Goal: Find specific page/section: Find specific page/section

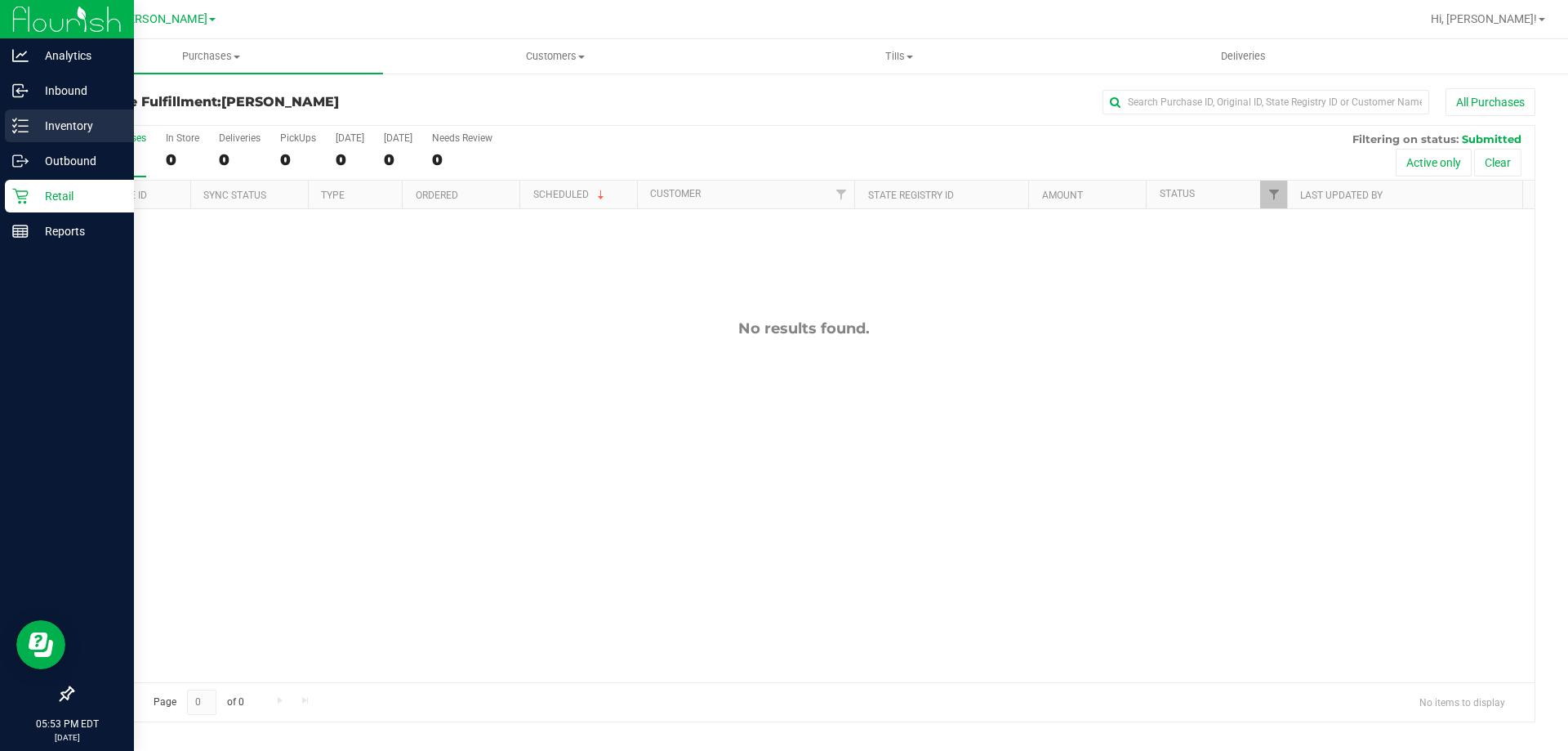
click at [34, 130] on p "Inventory" at bounding box center [77, 126] width 98 height 20
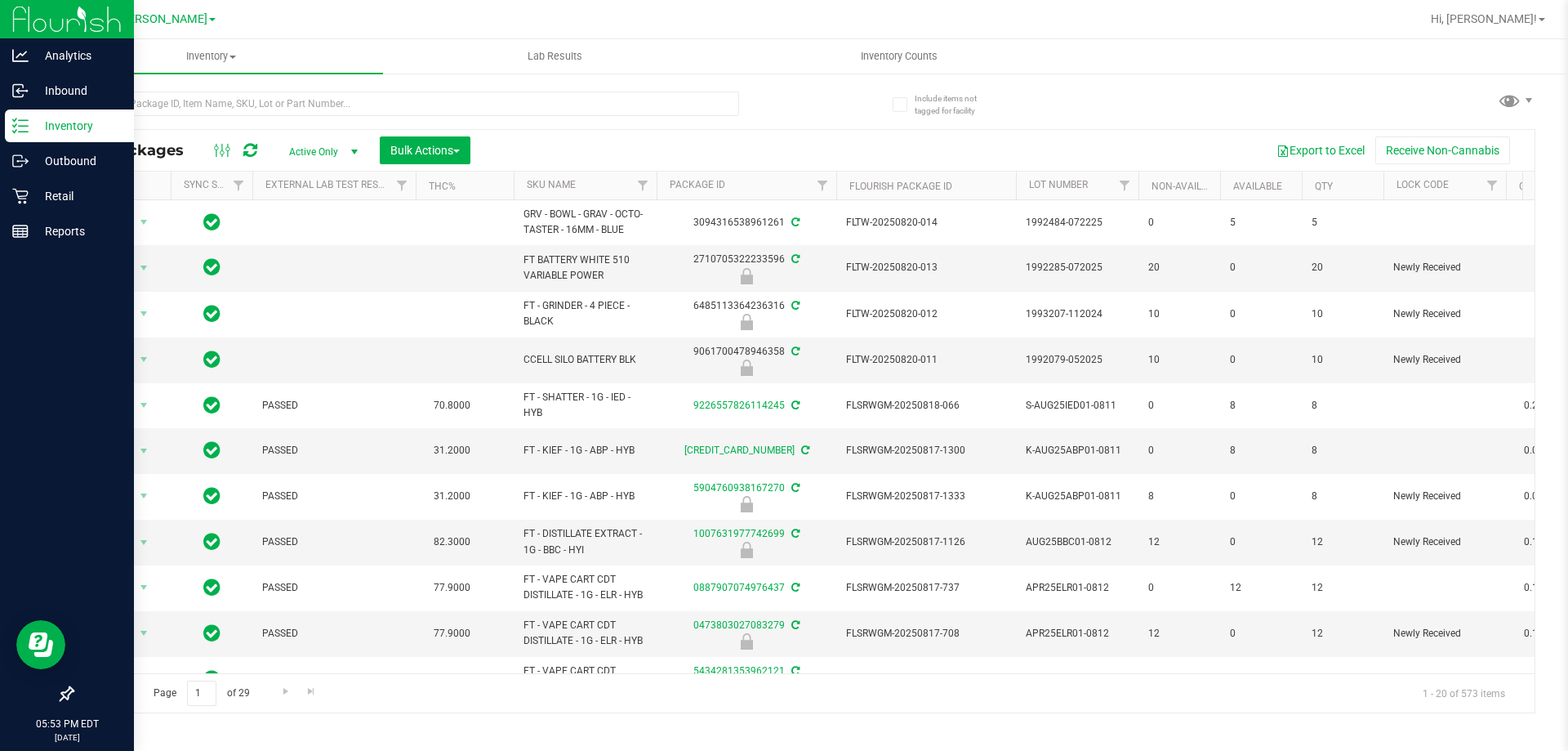
drag, startPoint x: 282, startPoint y: 123, endPoint x: 323, endPoint y: 123, distance: 41.0
click at [303, 123] on div at bounding box center [406, 110] width 667 height 37
click at [331, 101] on input "text" at bounding box center [406, 104] width 667 height 25
type input "GPE"
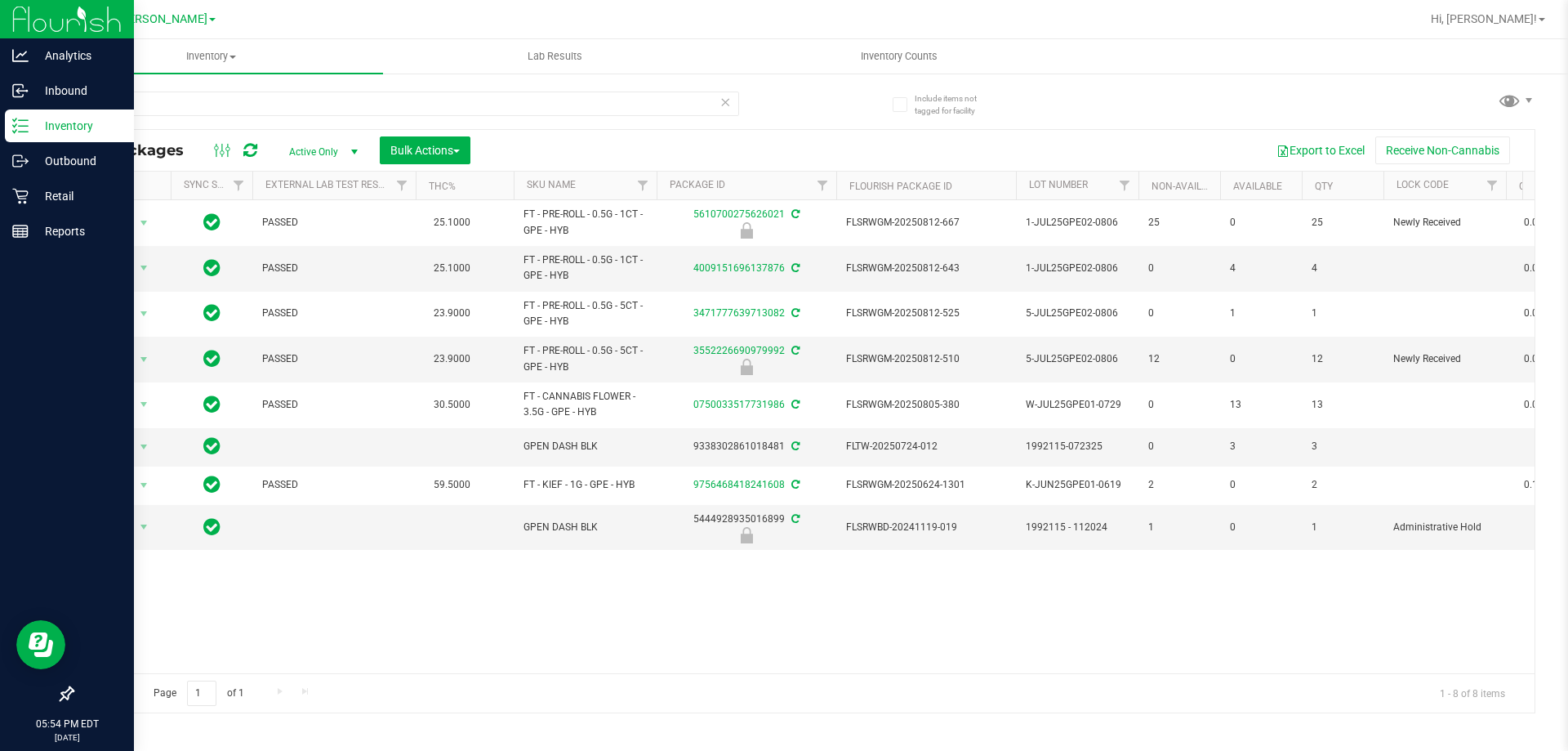
click at [726, 104] on icon at bounding box center [725, 101] width 12 height 20
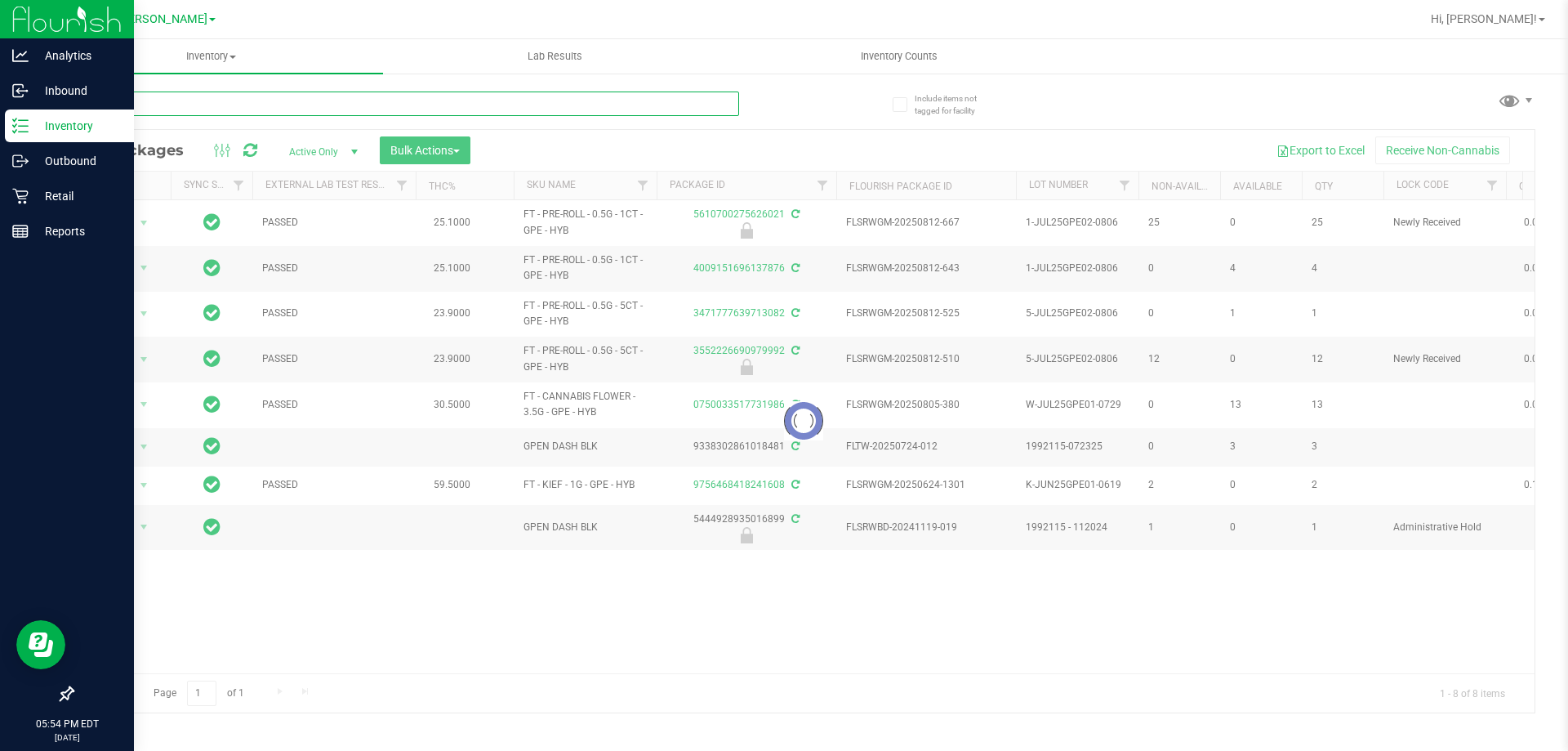
click at [620, 104] on input "text" at bounding box center [406, 104] width 667 height 25
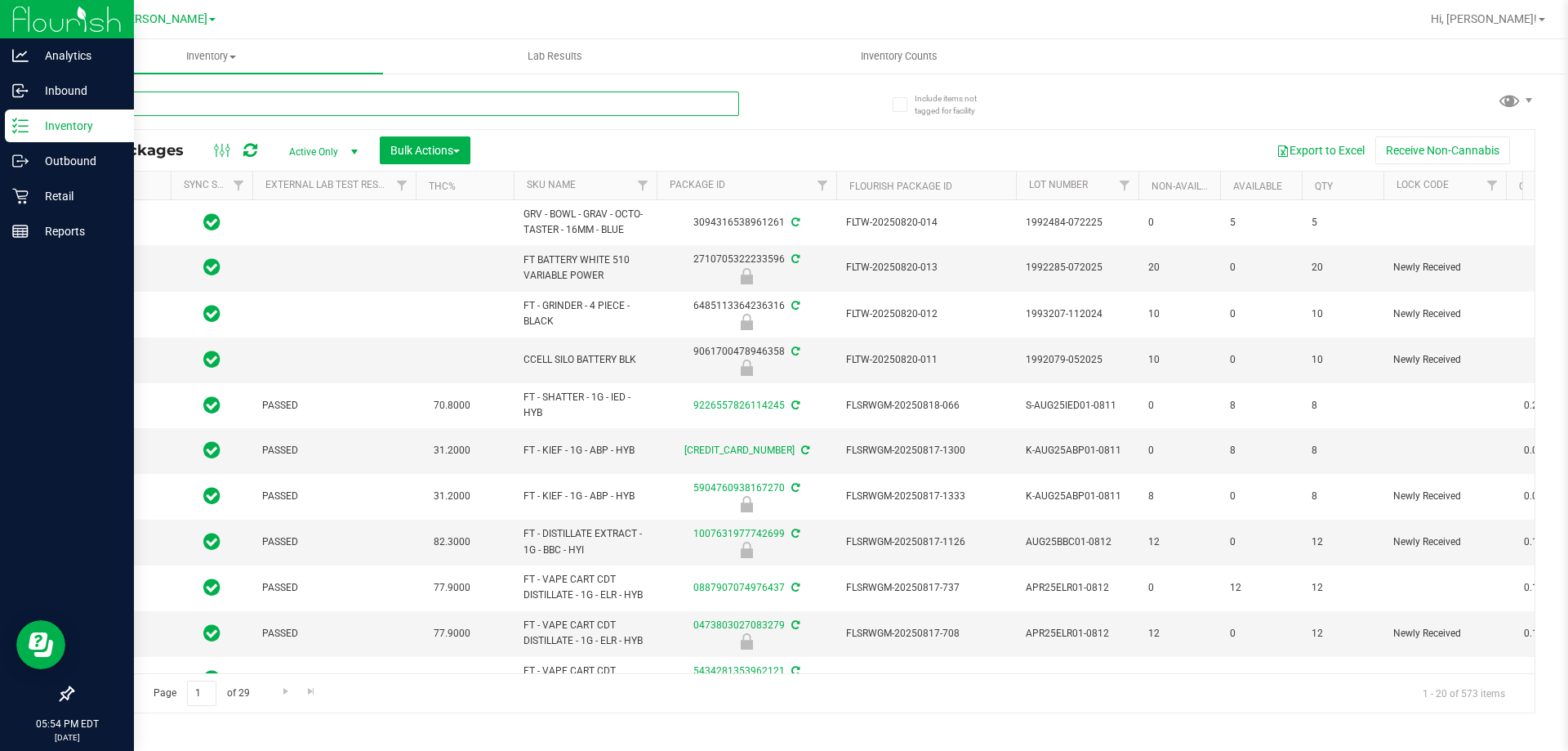
click at [607, 99] on input "text" at bounding box center [406, 104] width 667 height 25
type input "ZKR"
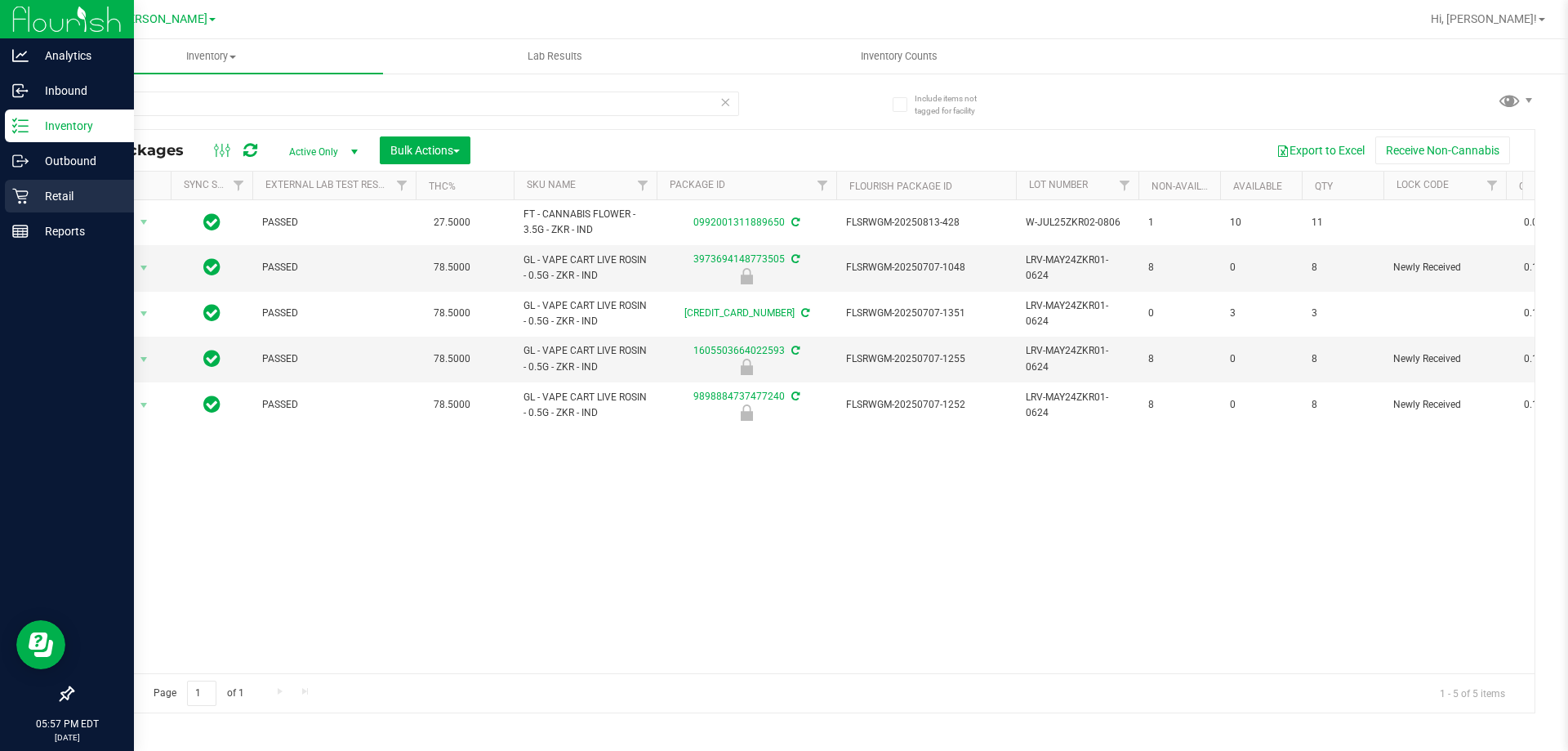
click at [34, 195] on p "Retail" at bounding box center [77, 196] width 98 height 20
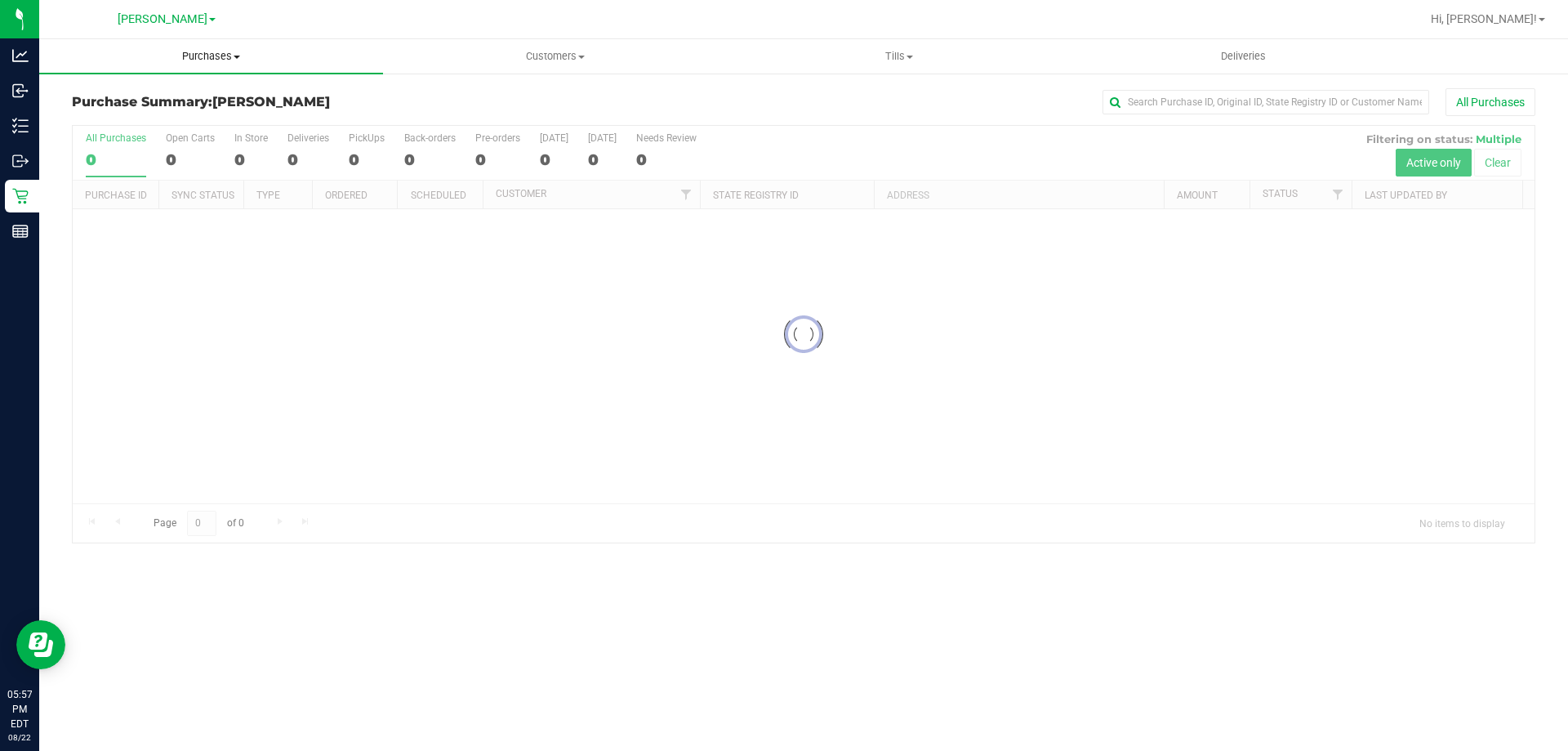
click at [206, 57] on span "Purchases" at bounding box center [210, 56] width 343 height 15
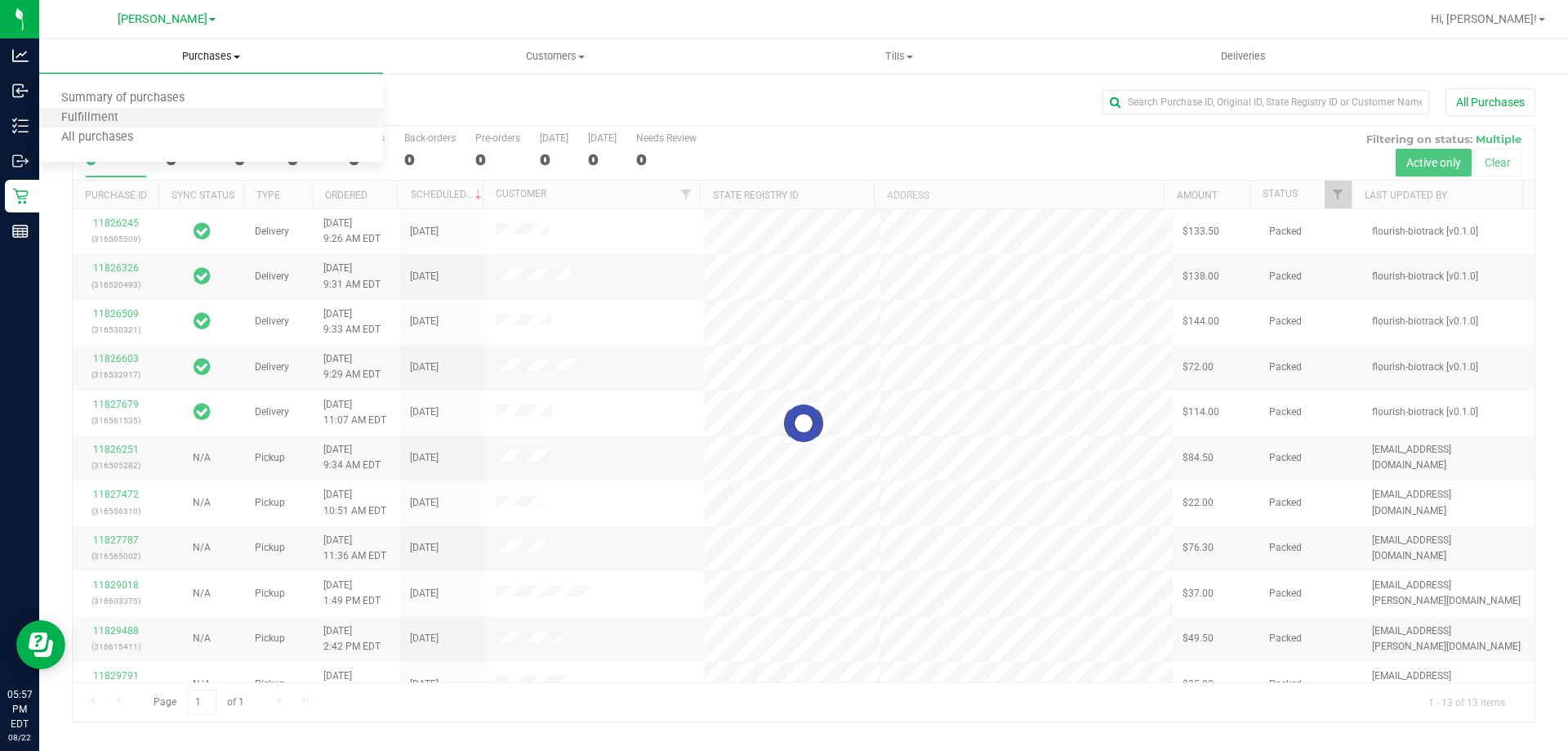
click at [152, 115] on li "Fulfillment" at bounding box center [210, 118] width 343 height 20
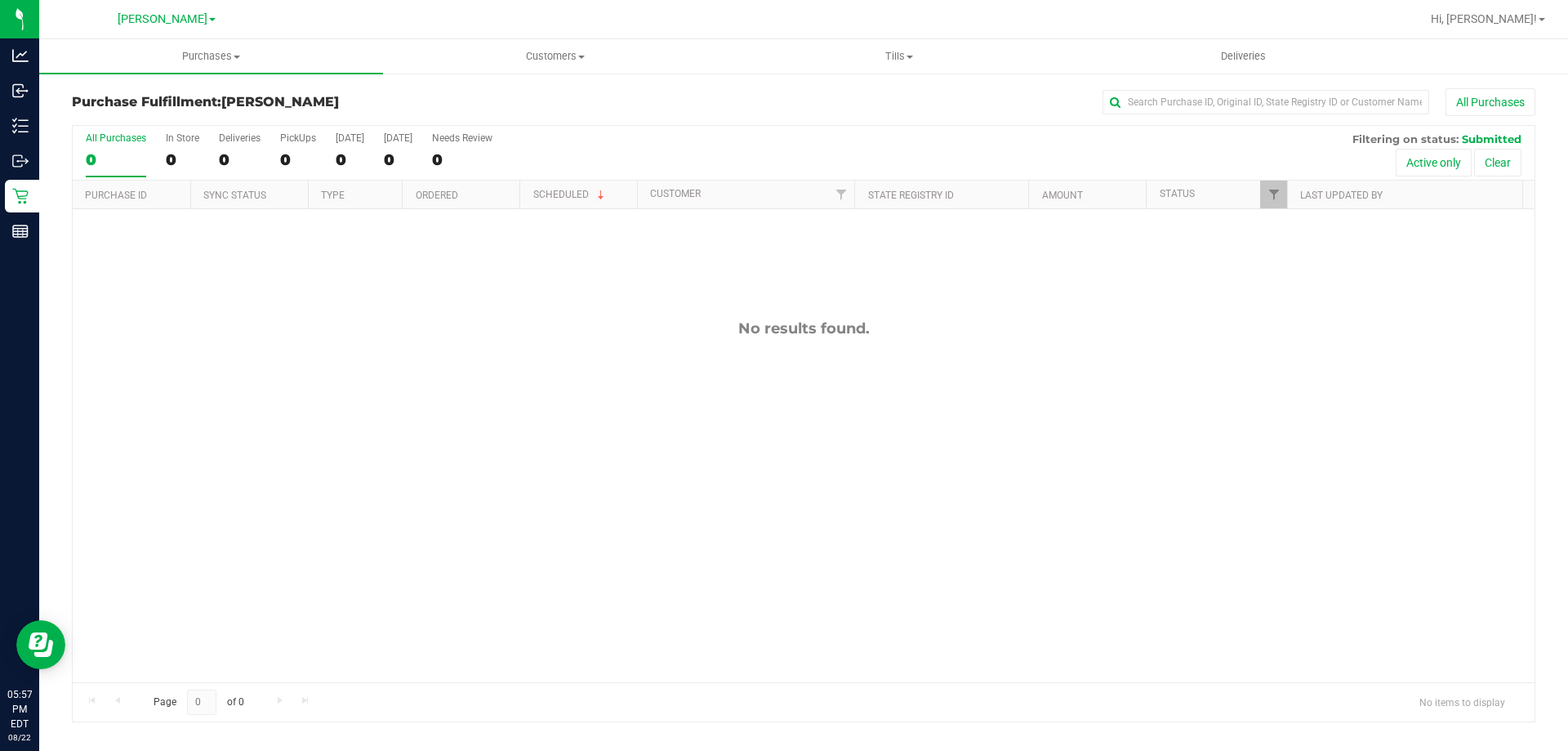
click at [922, 396] on div "No results found." at bounding box center [803, 501] width 1462 height 583
click at [928, 397] on div "No results found." at bounding box center [803, 501] width 1462 height 583
click at [927, 394] on div "No results found." at bounding box center [803, 501] width 1462 height 583
click at [927, 391] on div "No results found." at bounding box center [803, 501] width 1462 height 583
click at [193, 48] on uib-tab-heading "Purchases Summary of purchases Fulfillment All purchases" at bounding box center [210, 56] width 343 height 35
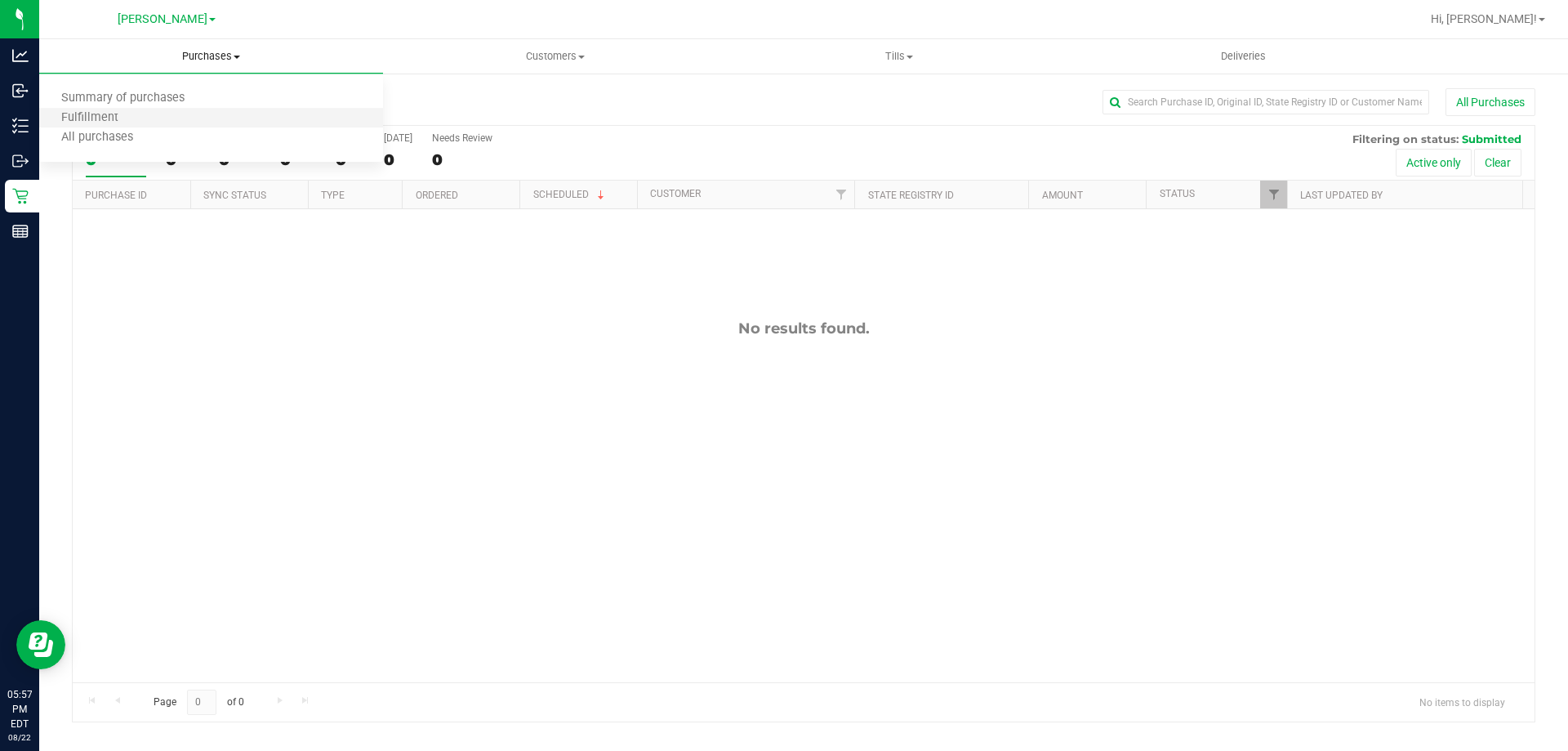
click at [172, 115] on li "Fulfillment" at bounding box center [210, 118] width 343 height 20
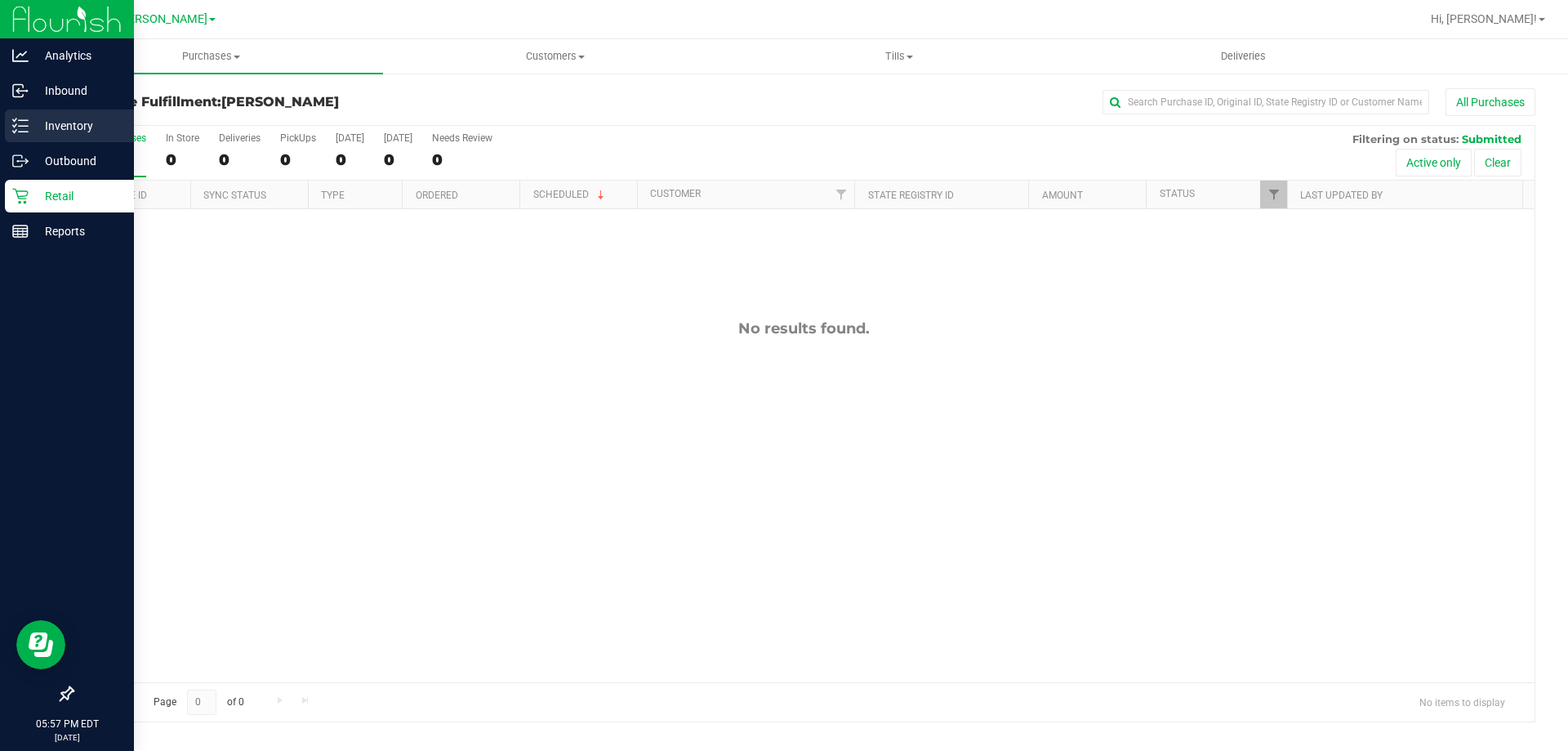
click at [68, 132] on p "Inventory" at bounding box center [77, 126] width 98 height 20
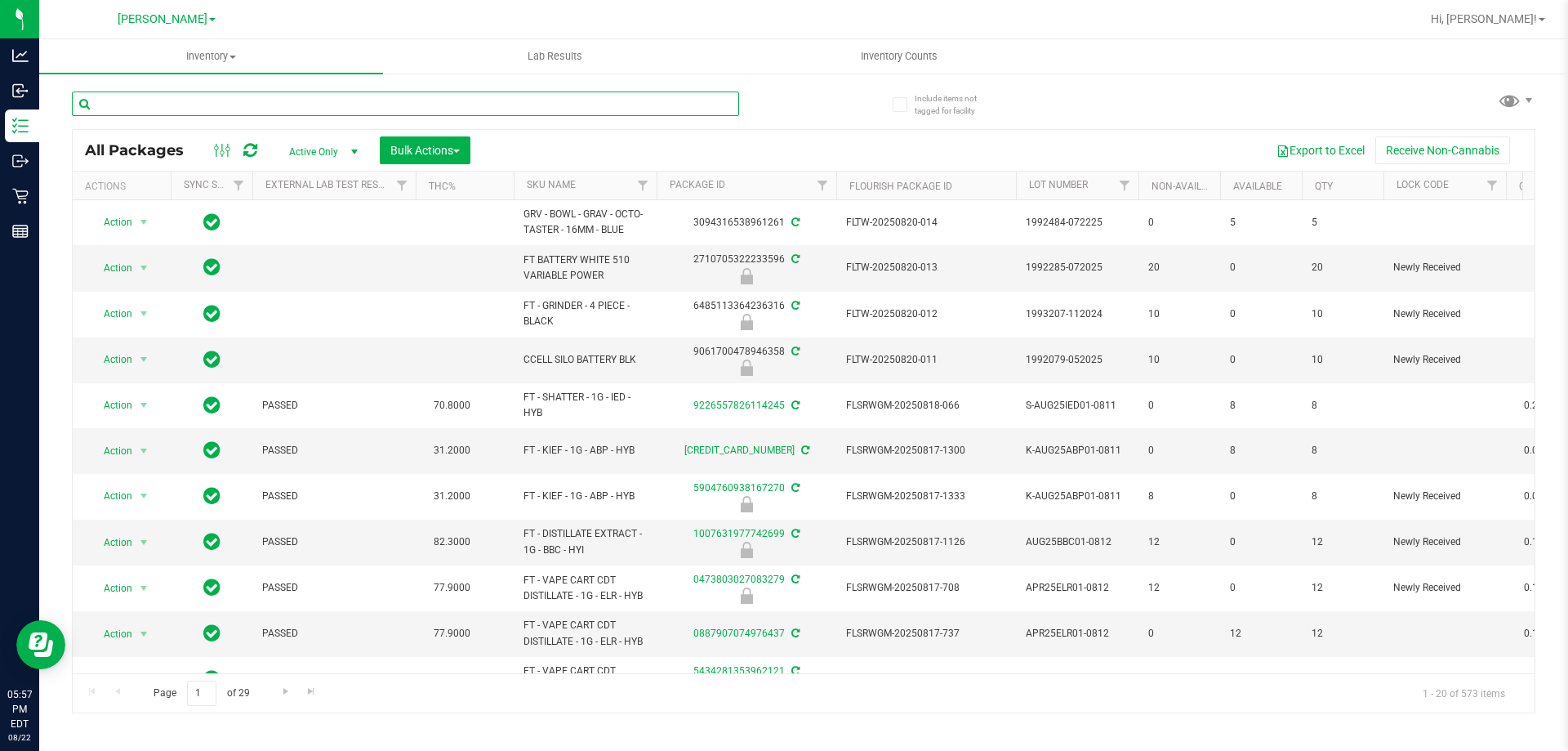
click at [368, 105] on input "text" at bounding box center [406, 104] width 667 height 25
type input "2167272835019238"
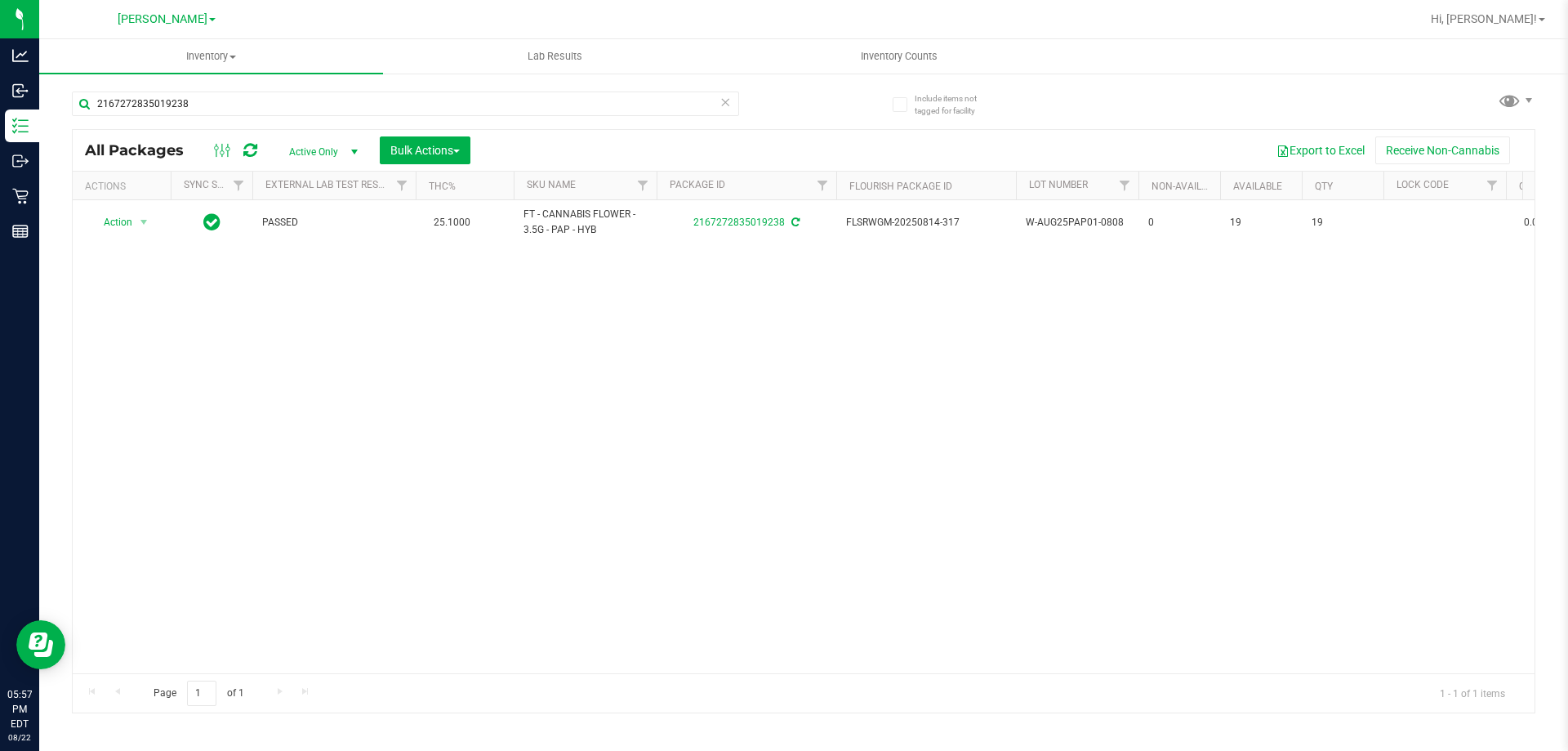
click at [723, 104] on icon at bounding box center [725, 101] width 12 height 20
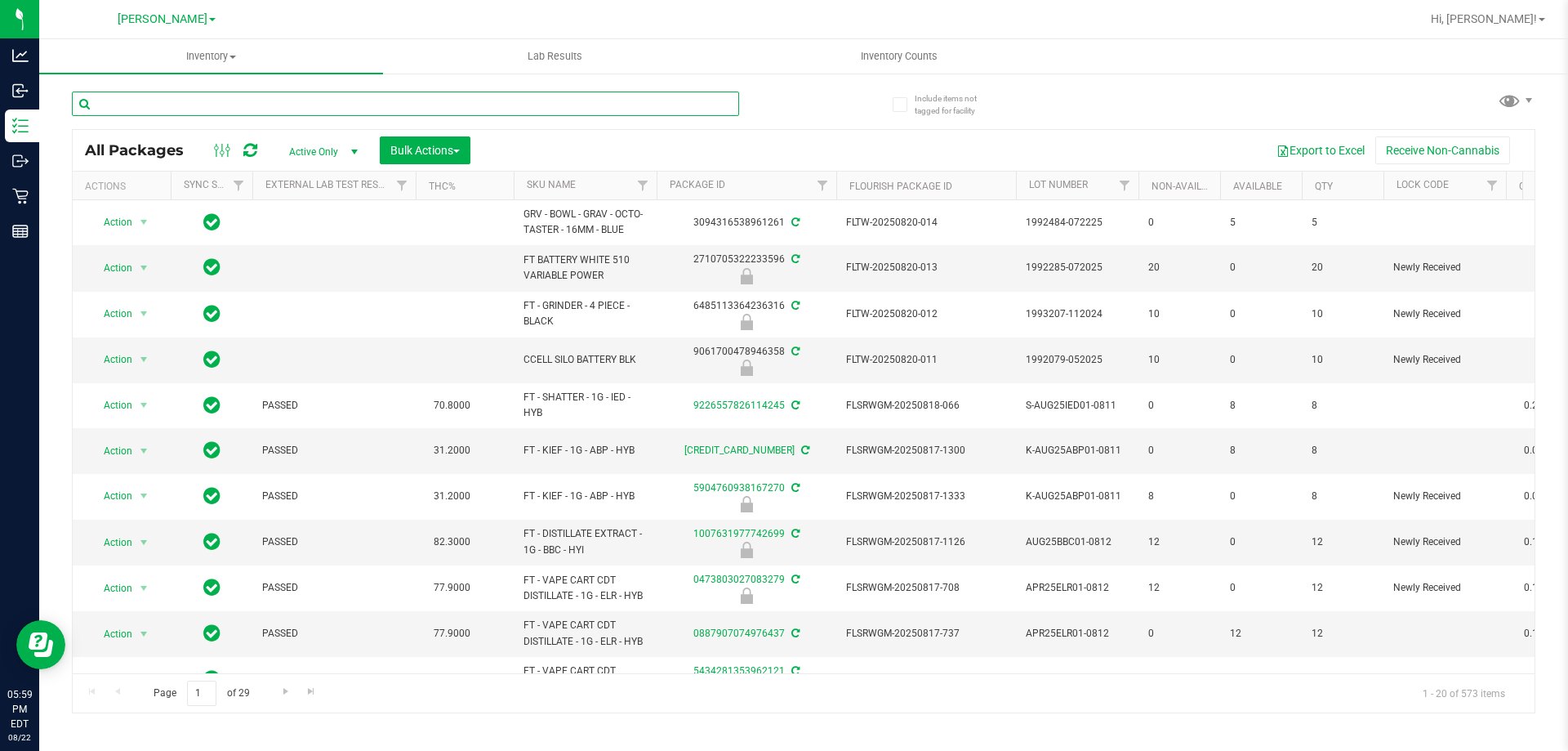
click at [619, 106] on input "text" at bounding box center [406, 104] width 667 height 25
type input "abp"
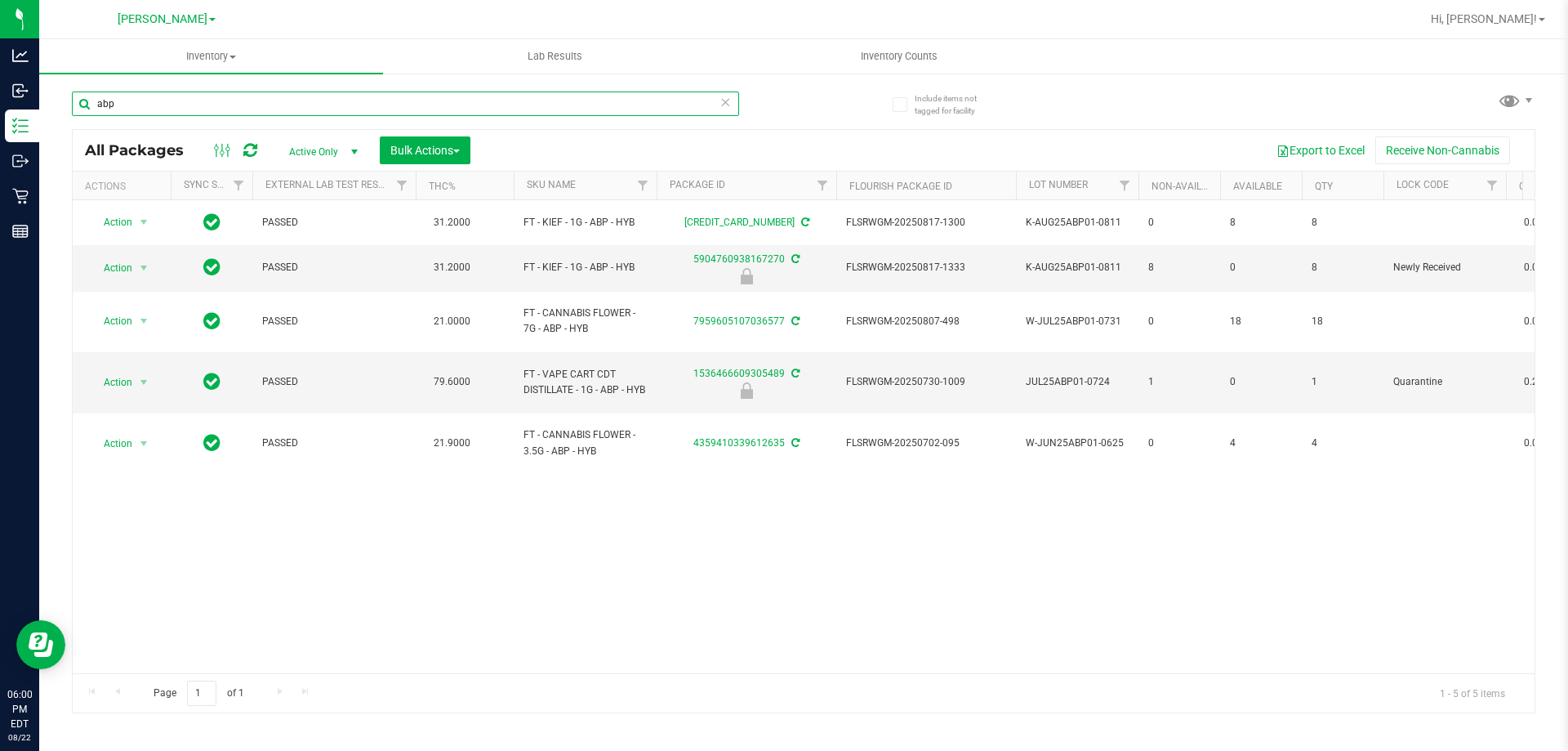
click at [708, 107] on input "abp" at bounding box center [406, 104] width 667 height 25
click at [725, 107] on icon at bounding box center [725, 101] width 12 height 20
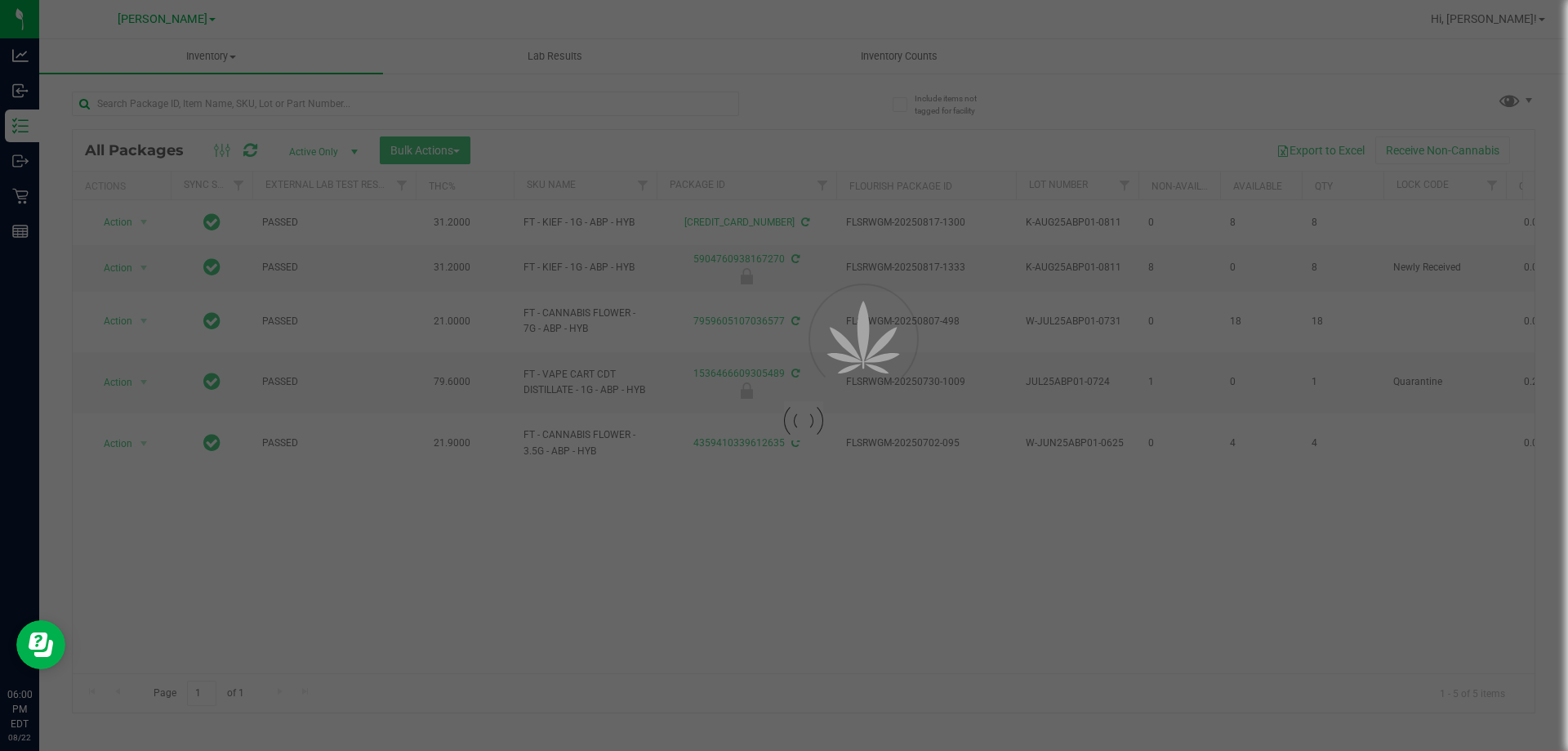
click at [712, 101] on div at bounding box center [784, 376] width 1568 height 751
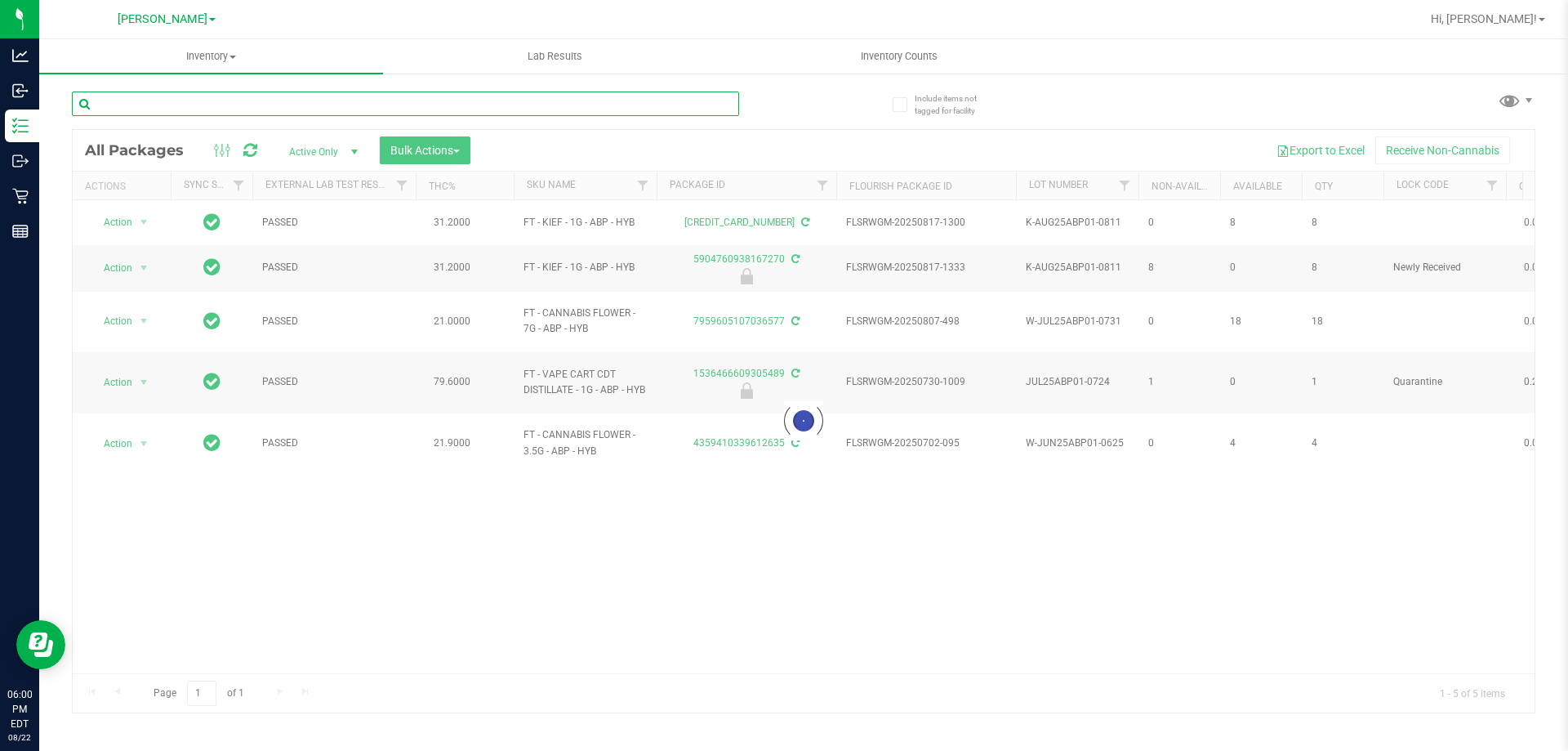
click at [634, 100] on input "text" at bounding box center [406, 104] width 667 height 25
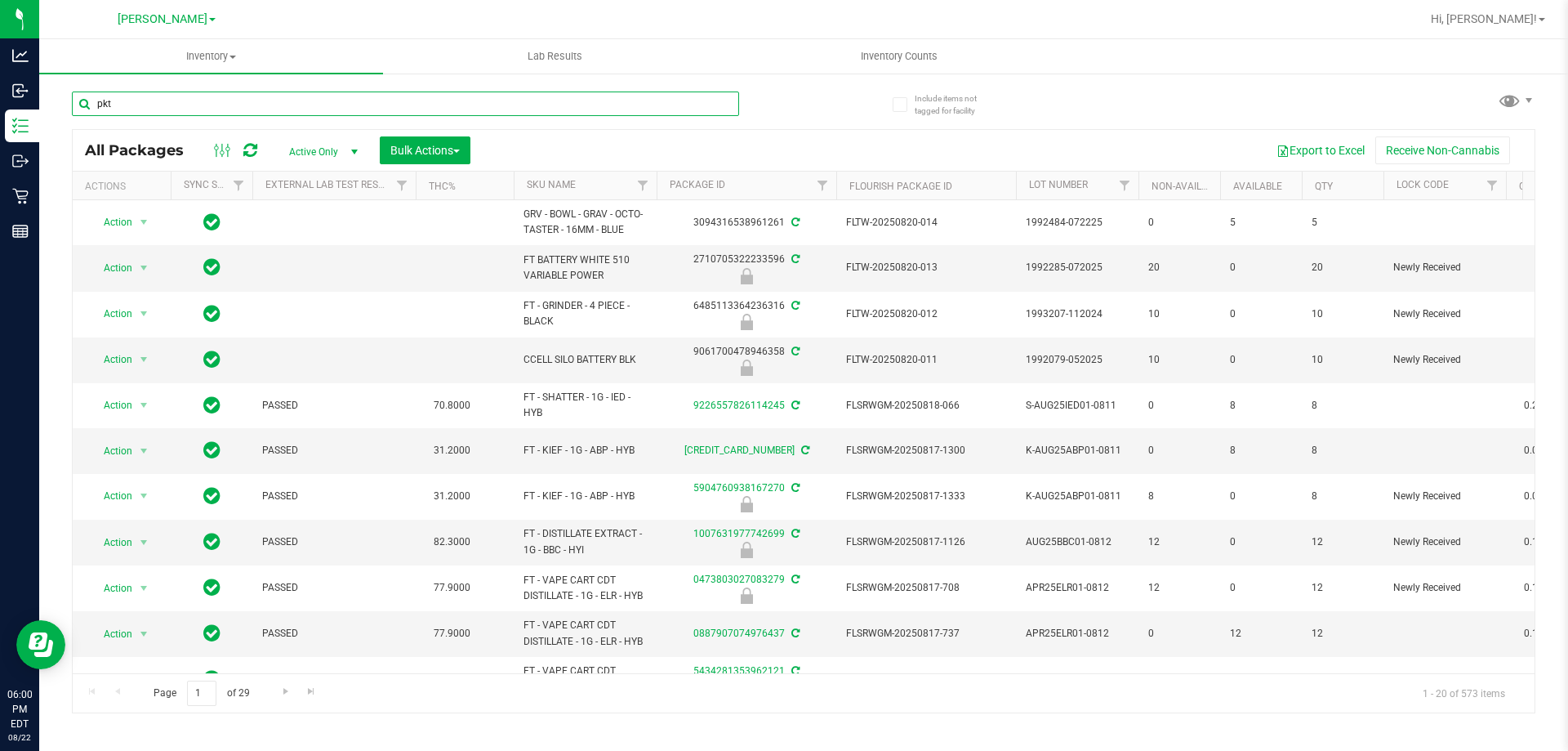
type input "pkt"
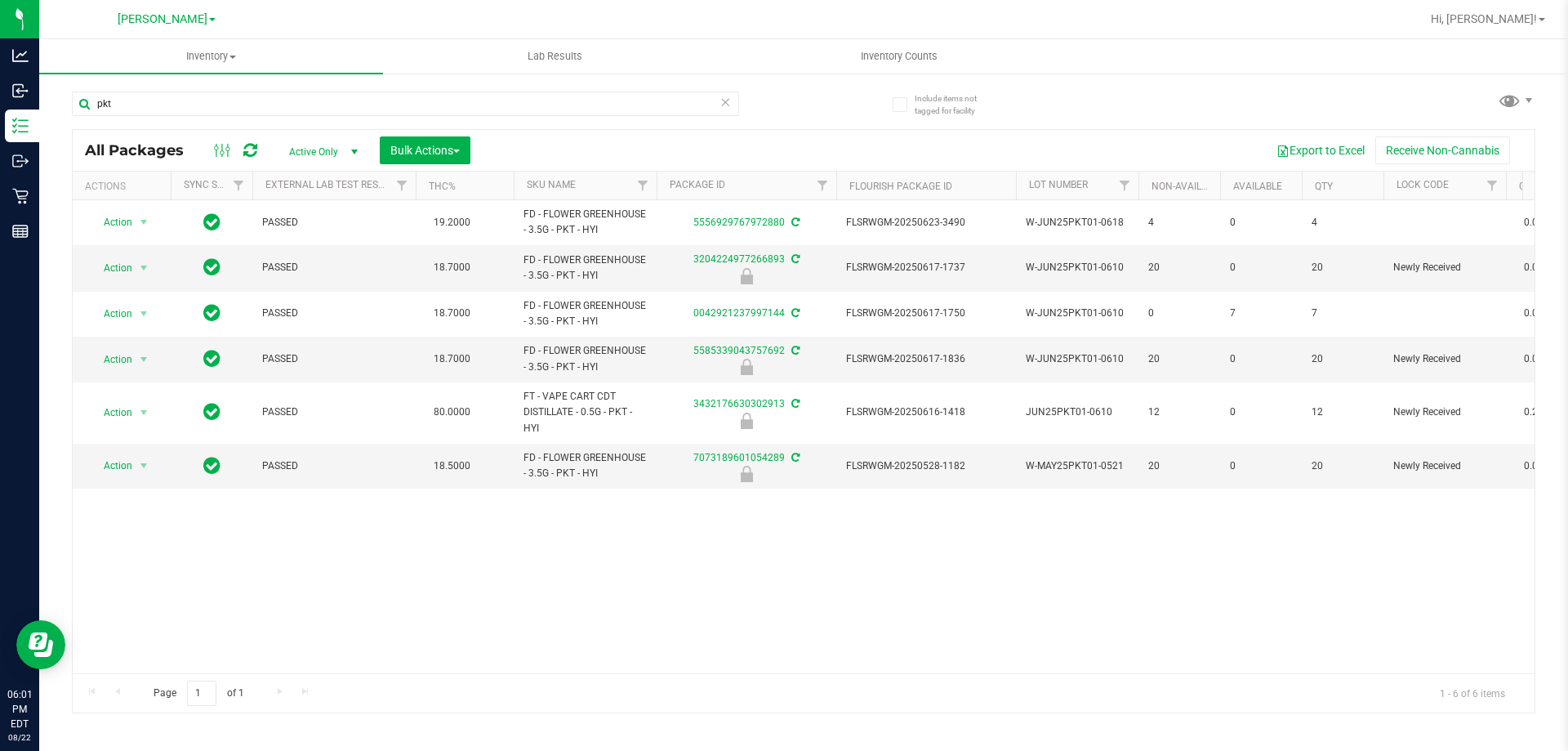
click at [729, 100] on icon at bounding box center [725, 101] width 12 height 20
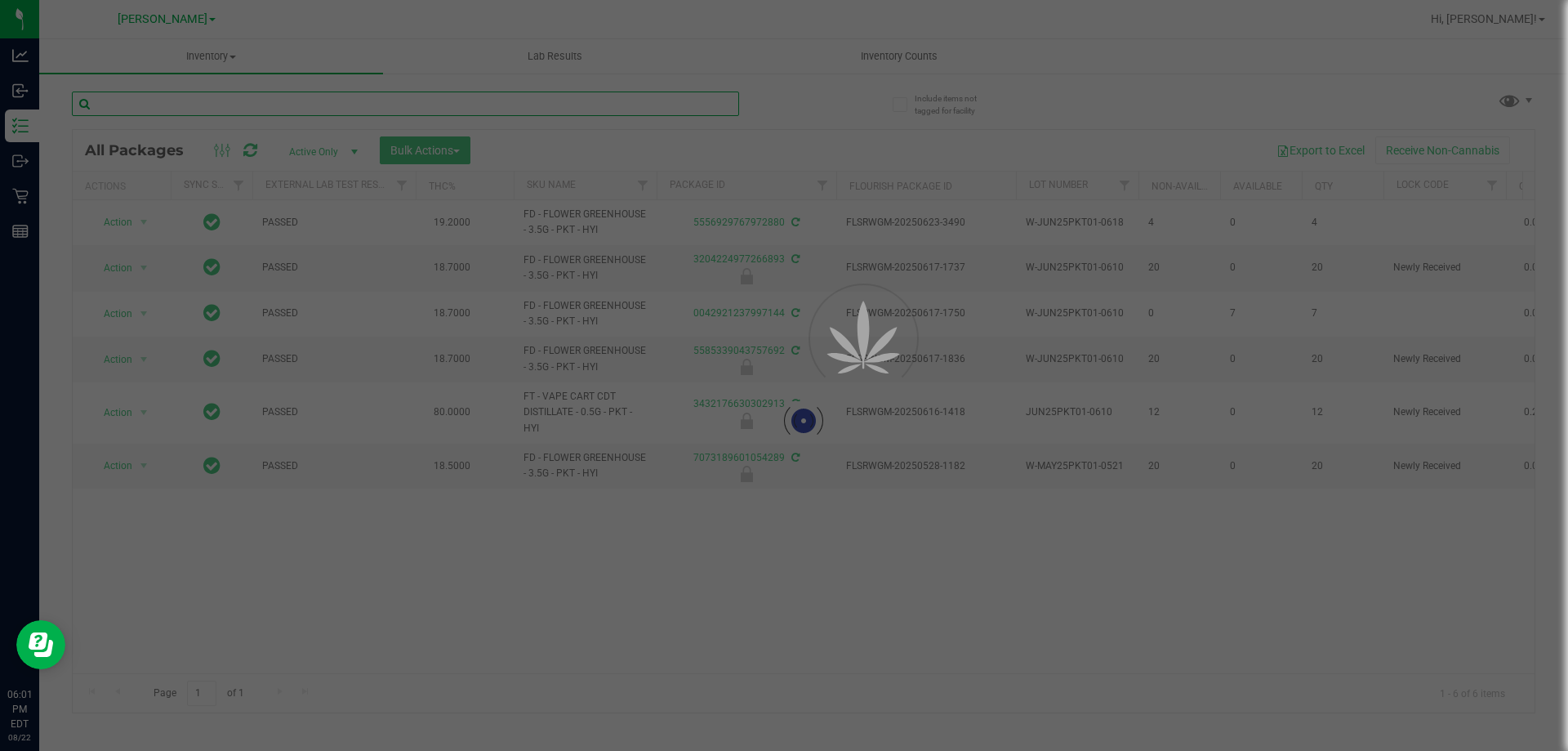
click at [667, 103] on input "text" at bounding box center [406, 104] width 667 height 25
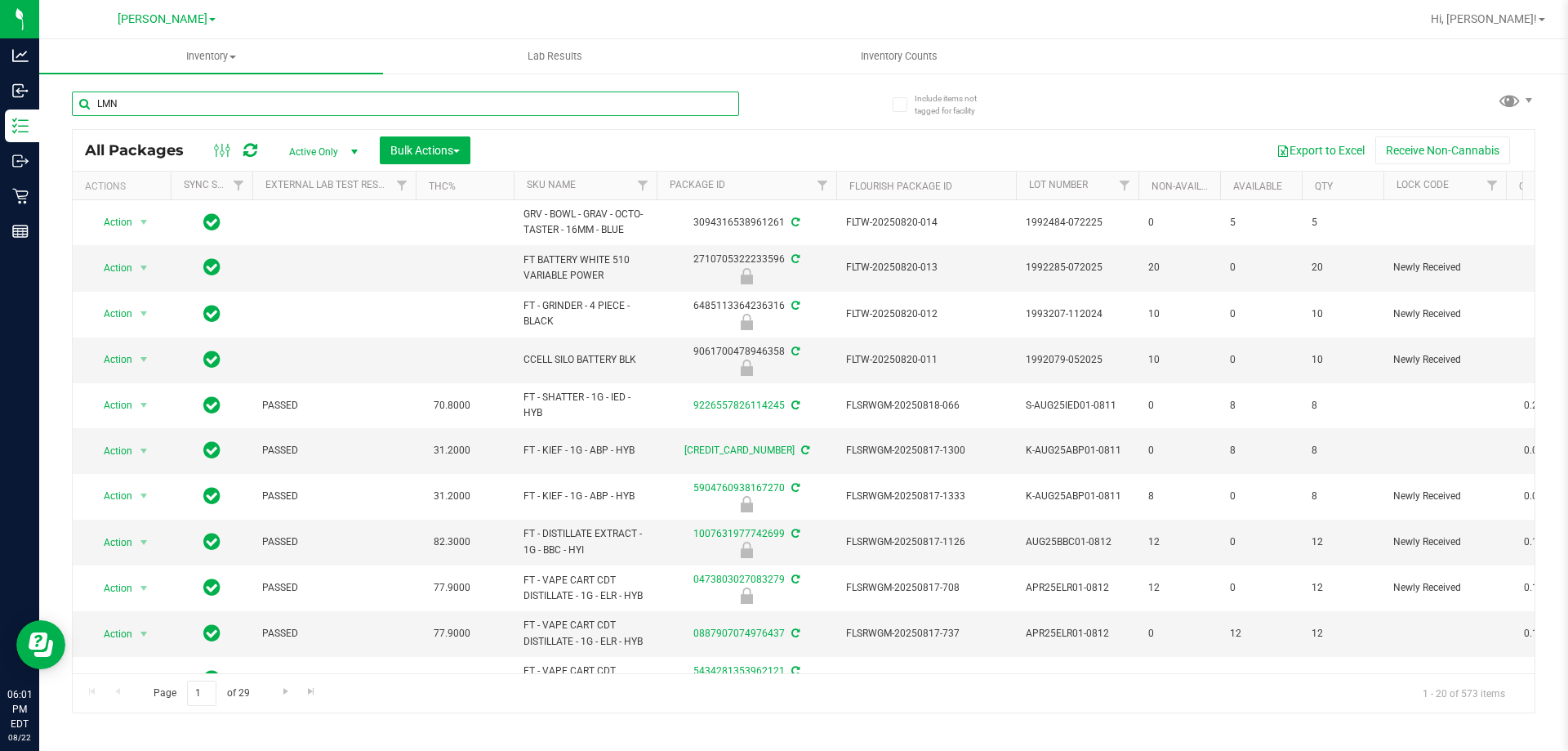
type input "LMN"
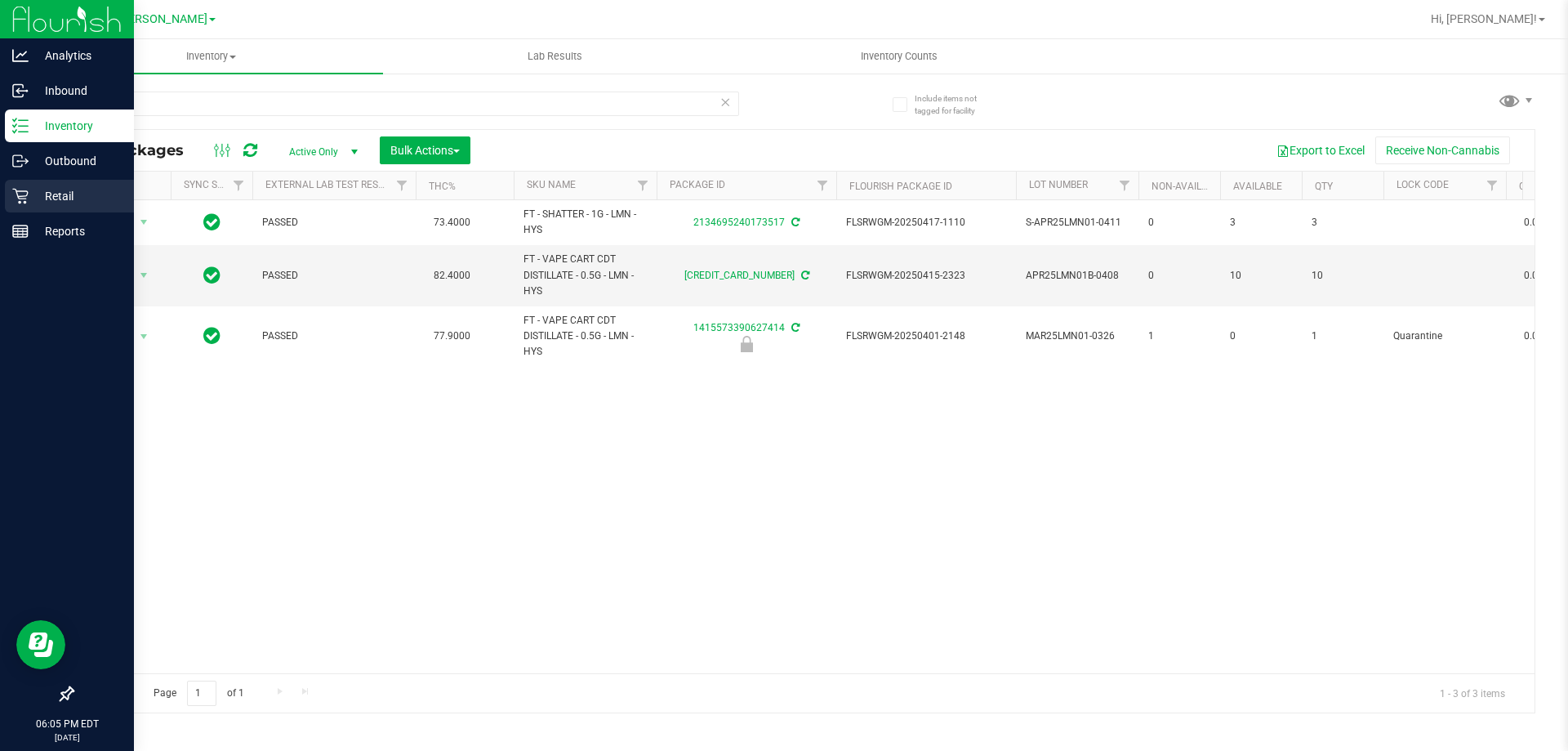
click at [57, 206] on div "Retail" at bounding box center [69, 195] width 129 height 33
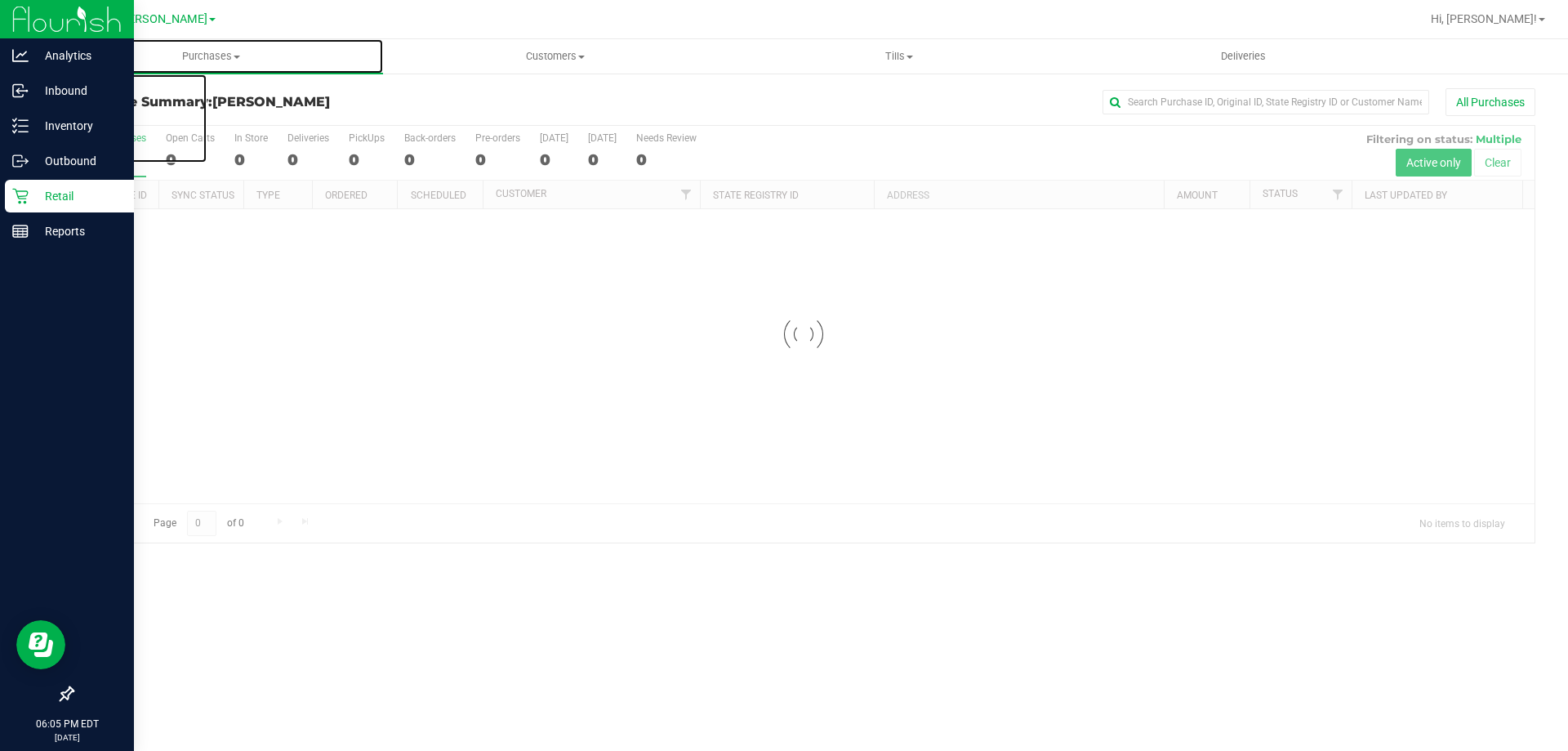
click at [208, 58] on span "Purchases" at bounding box center [210, 56] width 343 height 15
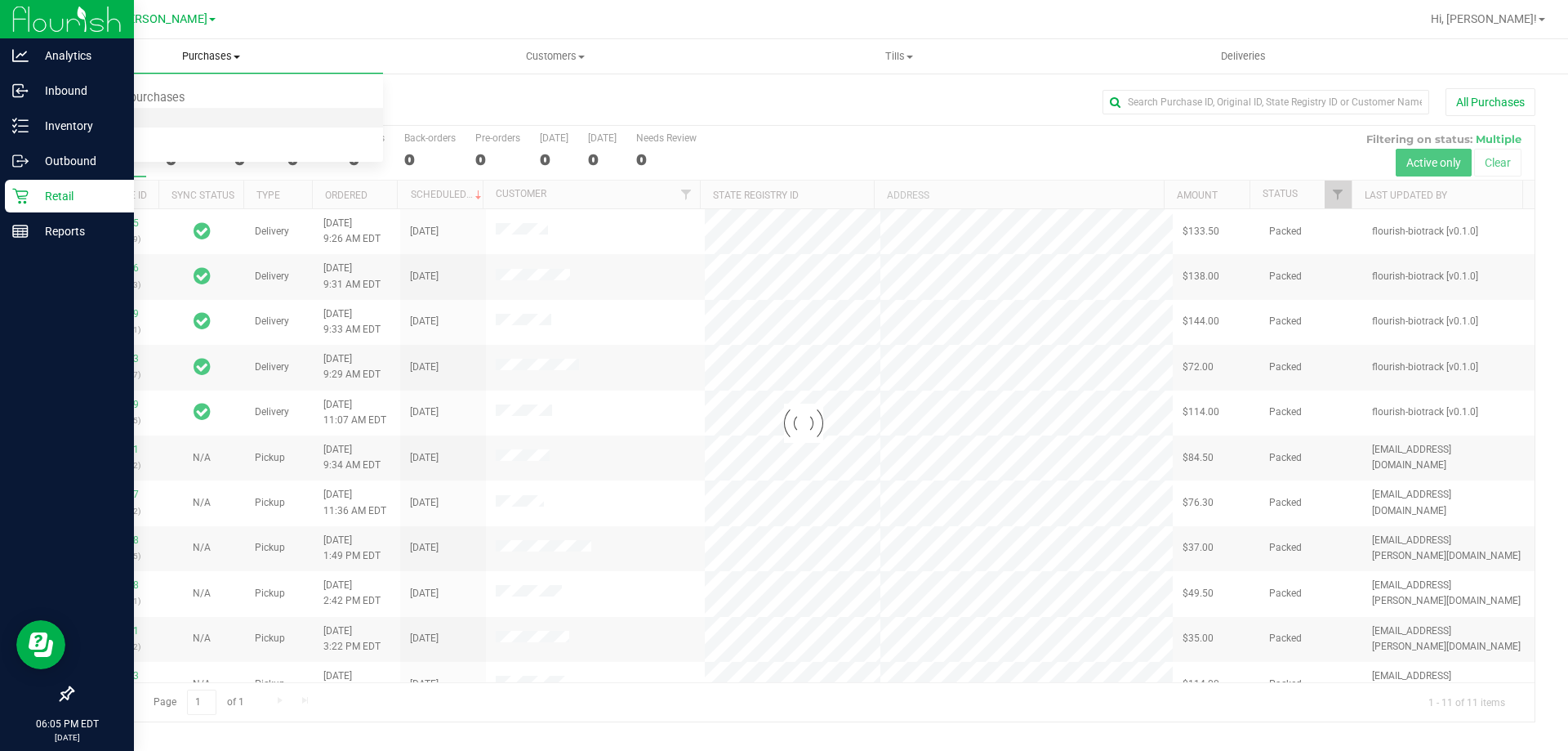
click at [157, 127] on li "Fulfillment" at bounding box center [210, 118] width 343 height 20
